Goal: Transaction & Acquisition: Purchase product/service

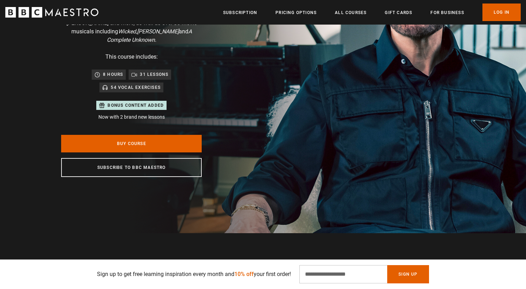
scroll to position [129, 0]
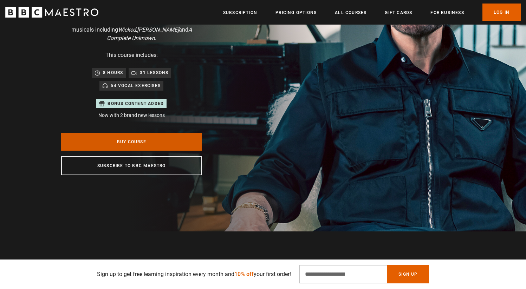
click at [172, 133] on link "Buy Course" at bounding box center [131, 142] width 141 height 18
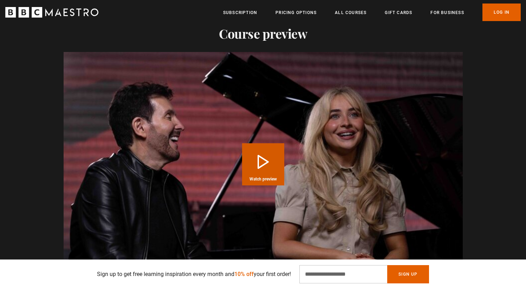
scroll to position [769, 0]
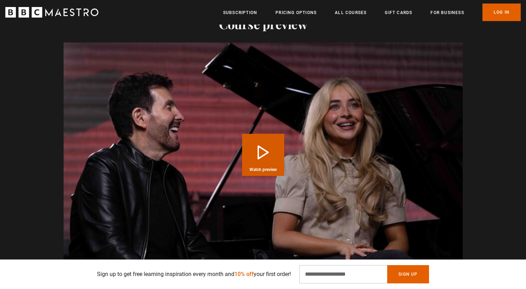
click at [265, 134] on button "Play Course overview for Sing Like the Stars with Eric Vetro Watch preview" at bounding box center [263, 155] width 42 height 42
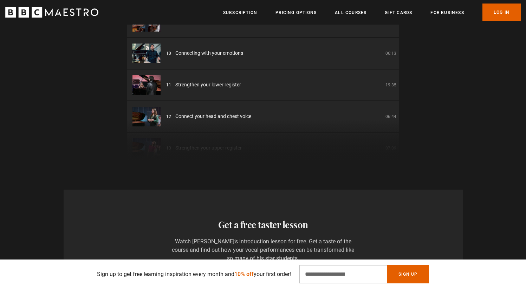
scroll to position [1084, 0]
